Goal: Task Accomplishment & Management: Use online tool/utility

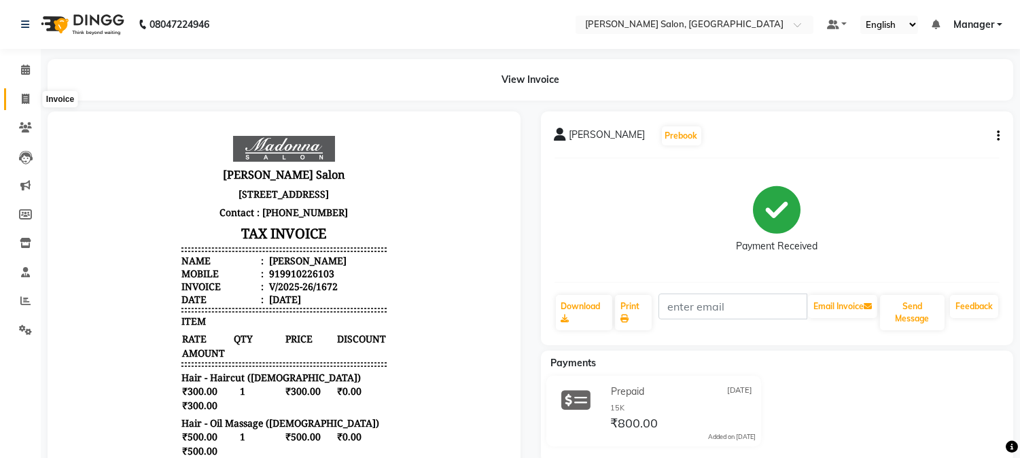
click at [26, 95] on icon at bounding box center [25, 99] width 7 height 10
select select "7672"
select select "service"
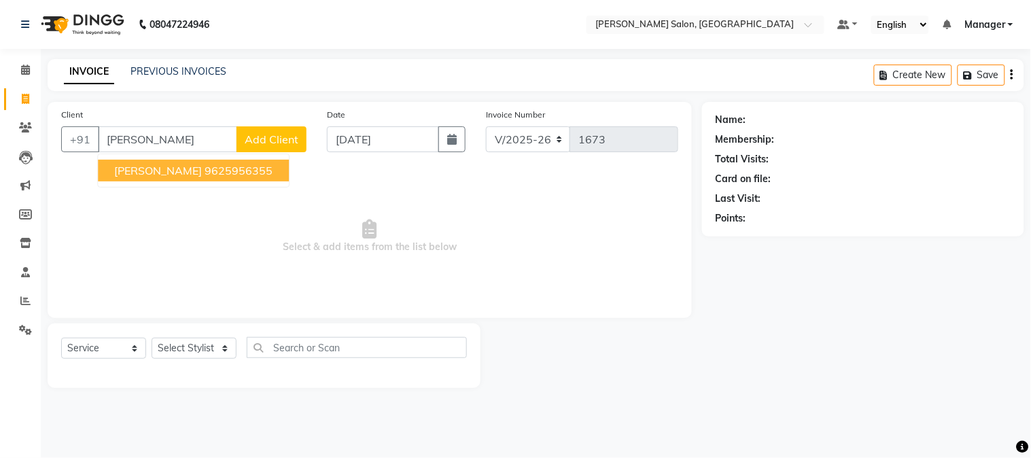
click at [160, 175] on span "[PERSON_NAME]" at bounding box center [158, 171] width 88 height 14
type input "9625956355"
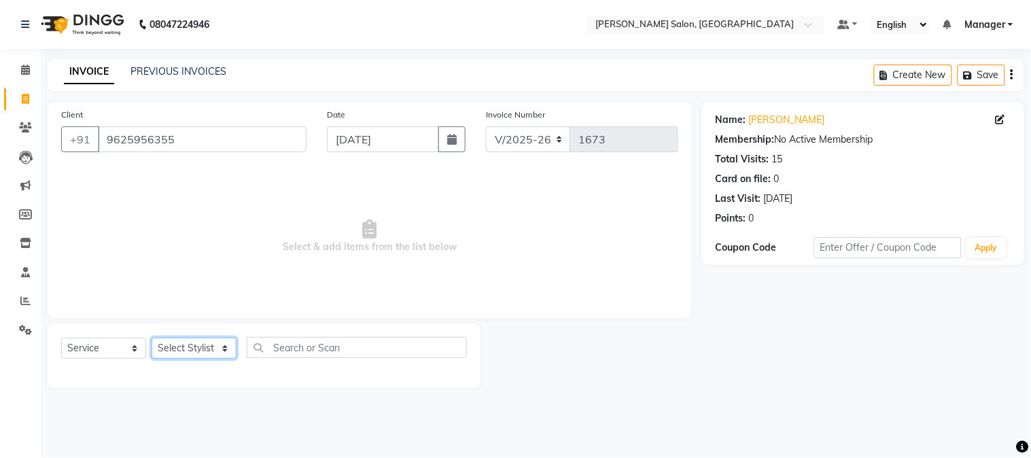
click at [228, 349] on select "Select Stylist [PERSON_NAME] [PERSON_NAME] BUBLEEN COUNTER SALE [PERSON_NAME] K…" at bounding box center [194, 348] width 85 height 21
click at [237, 71] on div "INVOICE PREVIOUS INVOICES" at bounding box center [145, 73] width 195 height 16
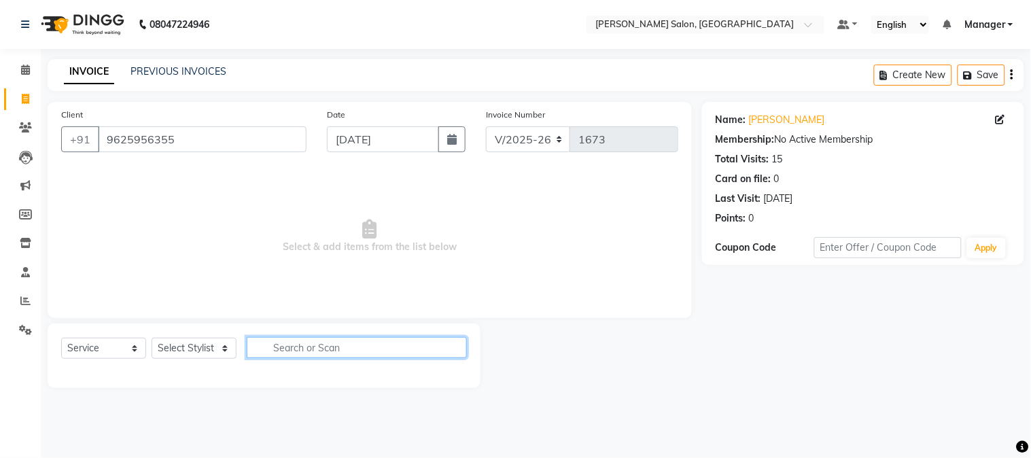
click at [273, 344] on input "text" at bounding box center [357, 347] width 220 height 21
type input "shap"
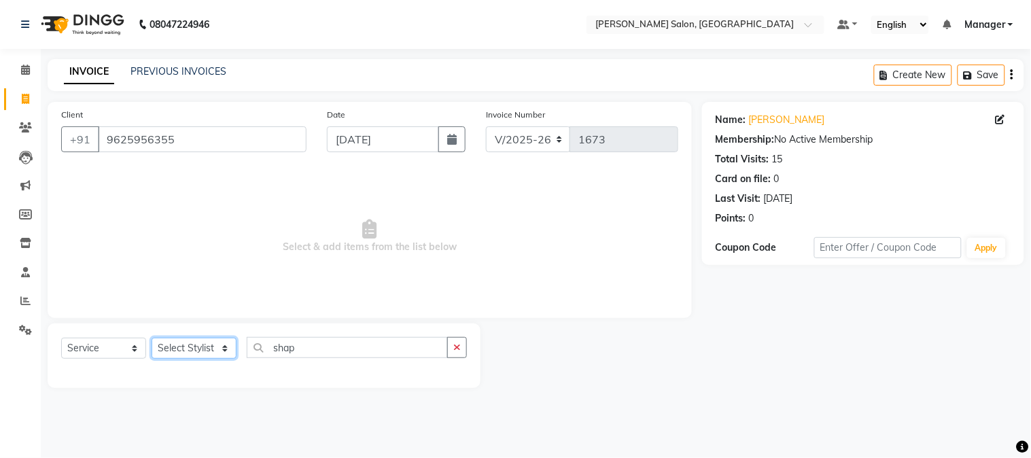
click at [220, 347] on select "Select Stylist [PERSON_NAME] [PERSON_NAME] BUBLEEN COUNTER SALE [PERSON_NAME] K…" at bounding box center [194, 348] width 85 height 21
select select "68885"
click at [152, 338] on select "Select Stylist [PERSON_NAME] [PERSON_NAME] BUBLEEN COUNTER SALE [PERSON_NAME] K…" at bounding box center [194, 348] width 85 height 21
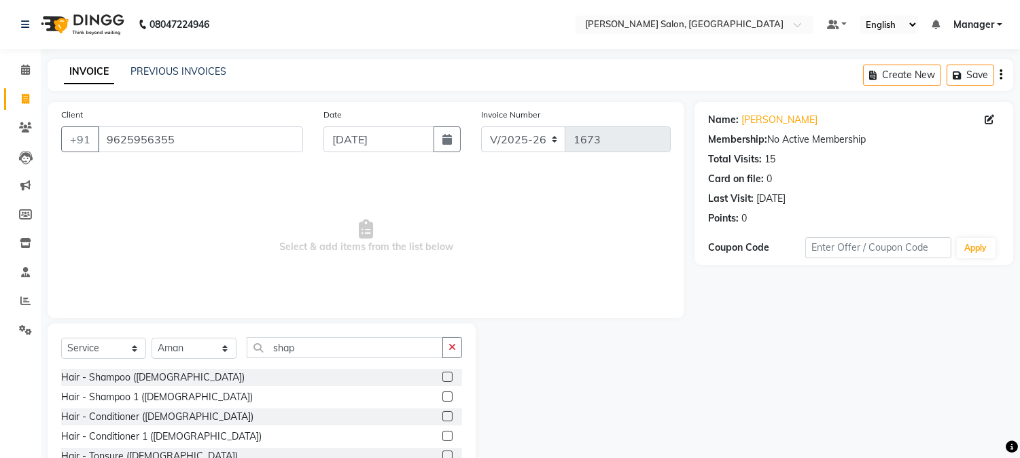
click at [442, 377] on label at bounding box center [447, 377] width 10 height 10
click at [442, 377] on input "checkbox" at bounding box center [446, 377] width 9 height 9
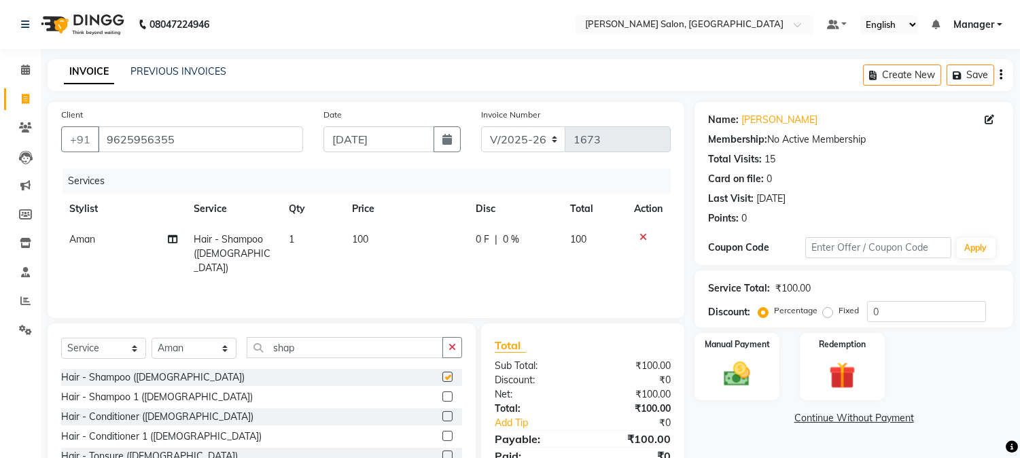
checkbox input "false"
click at [371, 239] on td "100" at bounding box center [406, 253] width 124 height 59
select select "68885"
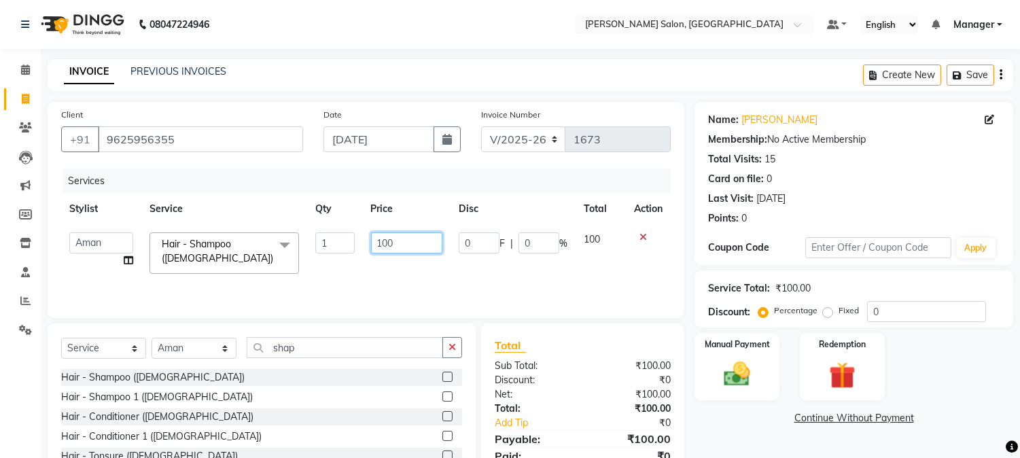
click at [401, 250] on input "100" at bounding box center [406, 242] width 71 height 21
type input "1"
type input "200"
click at [758, 379] on img at bounding box center [737, 375] width 45 height 32
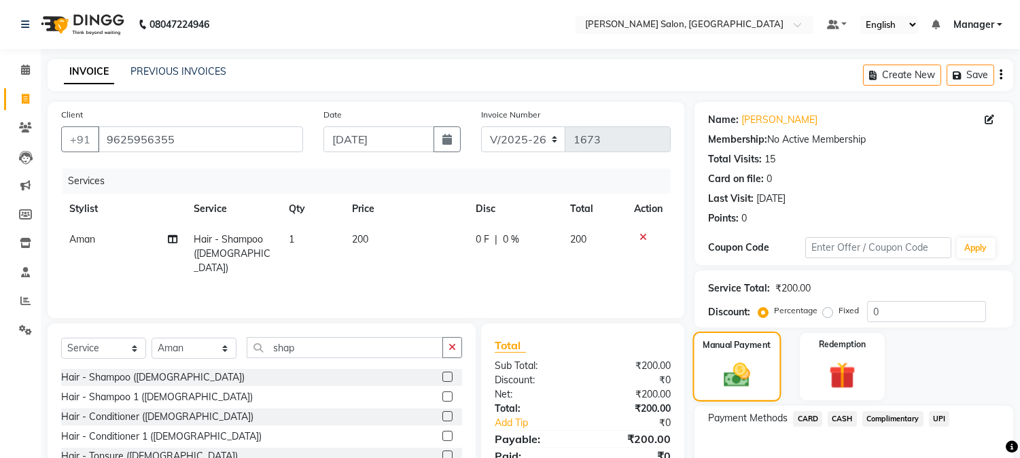
click at [758, 379] on img at bounding box center [737, 375] width 43 height 31
click at [946, 419] on span "UPI" at bounding box center [939, 419] width 21 height 16
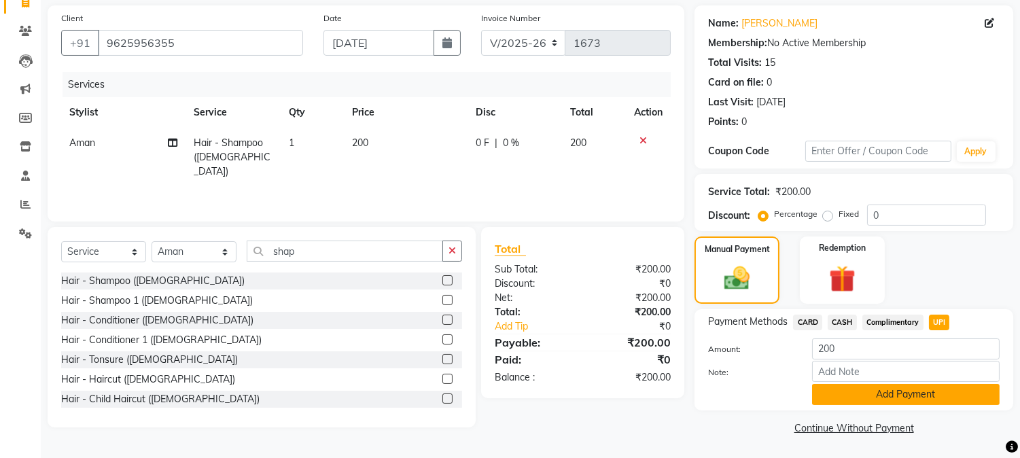
click at [946, 394] on button "Add Payment" at bounding box center [906, 394] width 188 height 21
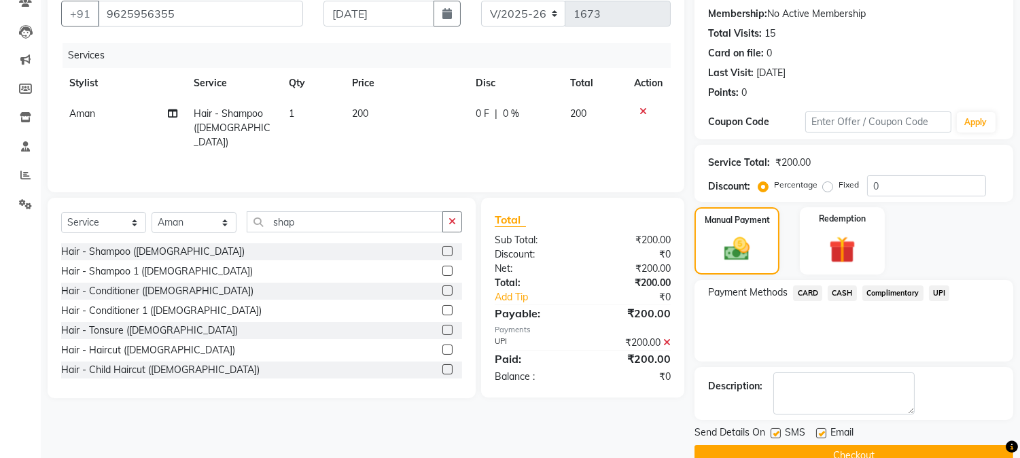
scroll to position [153, 0]
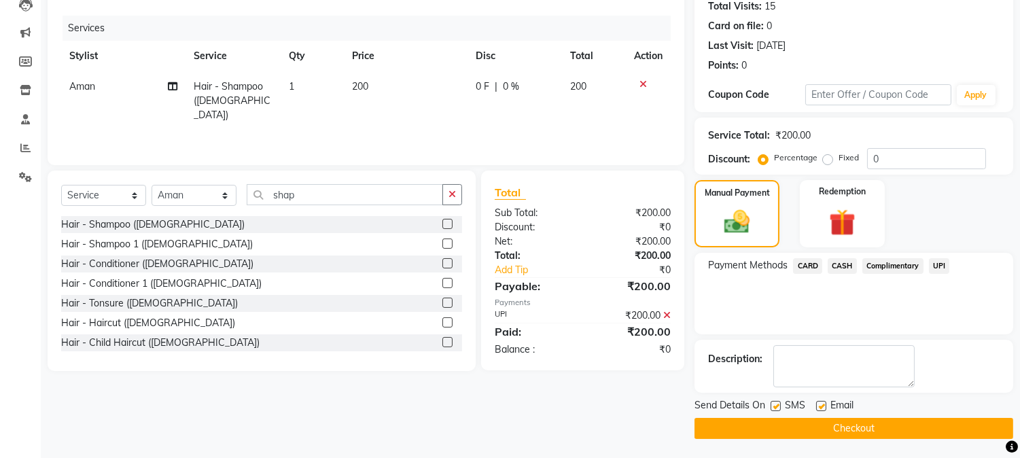
click at [968, 418] on button "Checkout" at bounding box center [854, 428] width 319 height 21
